Goal: Information Seeking & Learning: Learn about a topic

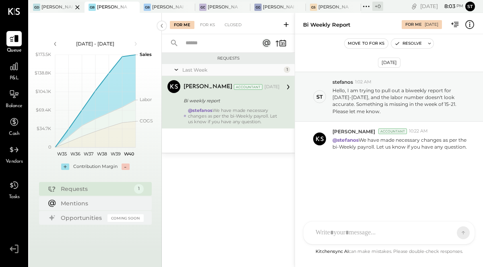
click at [61, 7] on div at bounding box center [70, 7] width 28 height 11
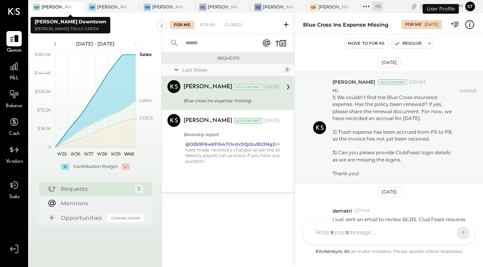
scroll to position [122, 0]
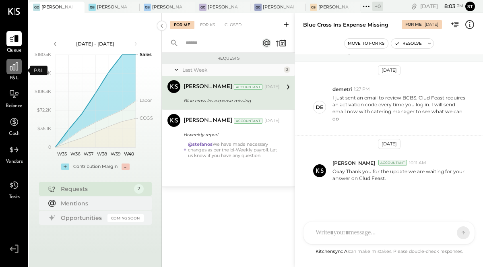
click at [11, 70] on icon at bounding box center [14, 66] width 10 height 10
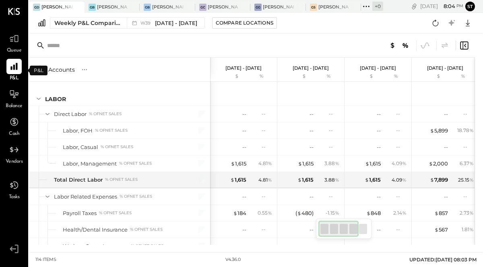
scroll to position [465, 0]
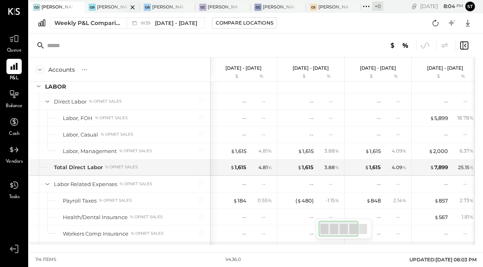
click at [98, 6] on div "[PERSON_NAME] [GEOGRAPHIC_DATA]" at bounding box center [112, 7] width 31 height 6
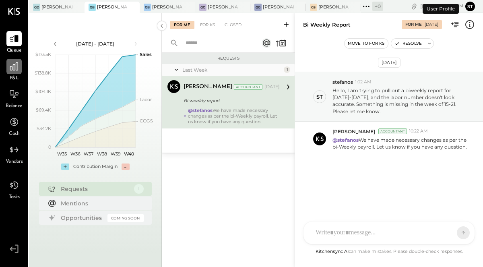
click at [14, 65] on icon at bounding box center [14, 66] width 10 height 10
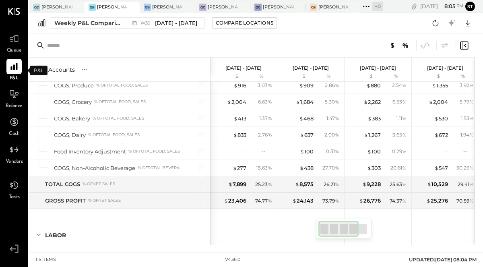
scroll to position [333, 0]
click at [174, 8] on div at bounding box center [181, 7] width 28 height 11
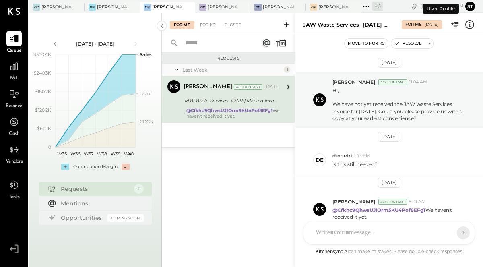
scroll to position [32, 0]
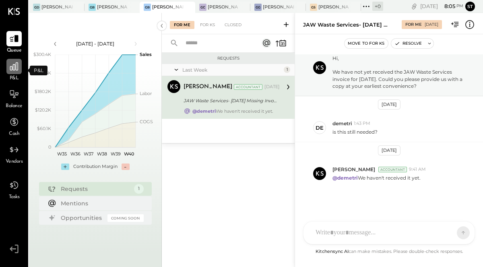
click at [14, 67] on icon at bounding box center [14, 66] width 10 height 10
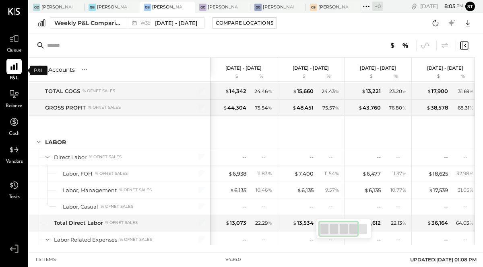
scroll to position [407, 0]
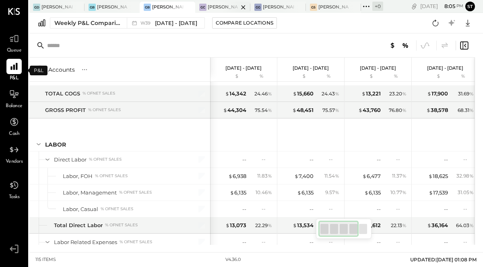
click at [226, 10] on div at bounding box center [236, 7] width 28 height 11
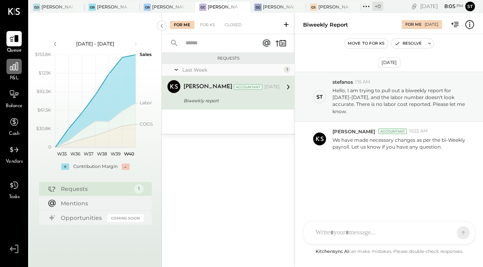
click at [17, 73] on div at bounding box center [13, 66] width 15 height 15
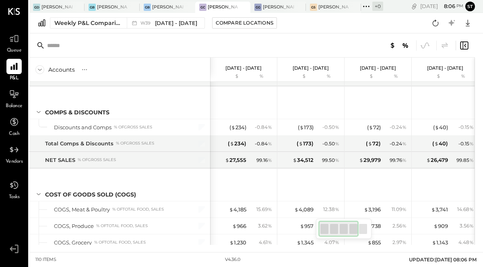
scroll to position [207, 0]
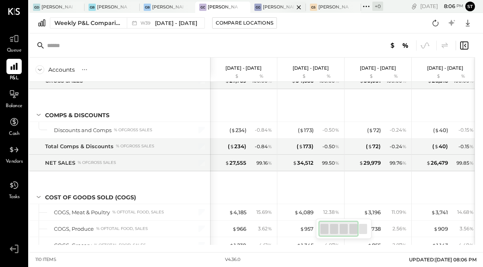
click at [282, 8] on div at bounding box center [292, 7] width 28 height 11
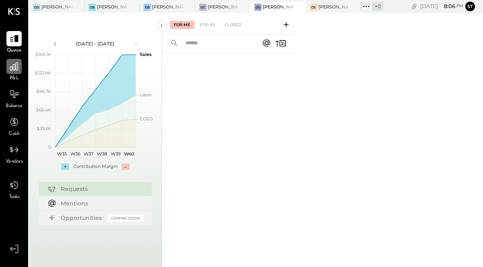
click at [13, 72] on div at bounding box center [13, 66] width 15 height 15
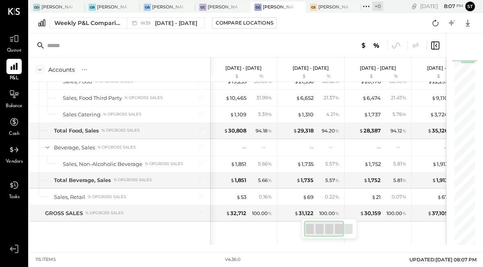
scroll to position [56, 0]
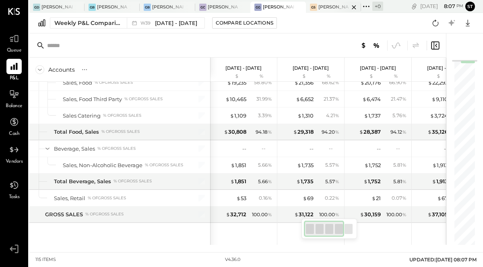
click at [336, 6] on div at bounding box center [347, 7] width 28 height 11
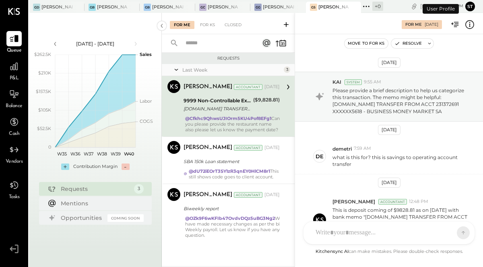
scroll to position [157, 0]
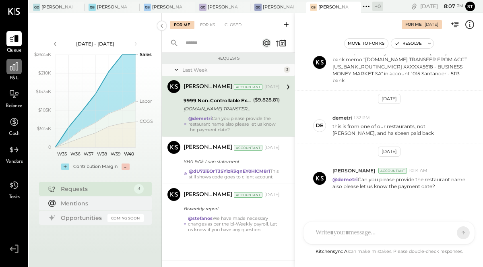
click at [13, 70] on icon at bounding box center [14, 66] width 10 height 10
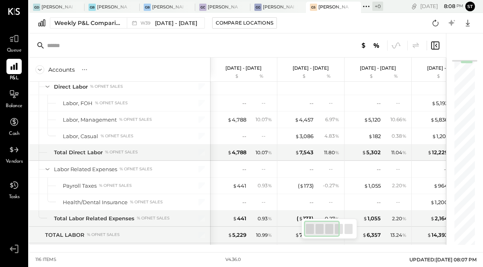
scroll to position [492, 0]
